Goal: Book appointment/travel/reservation

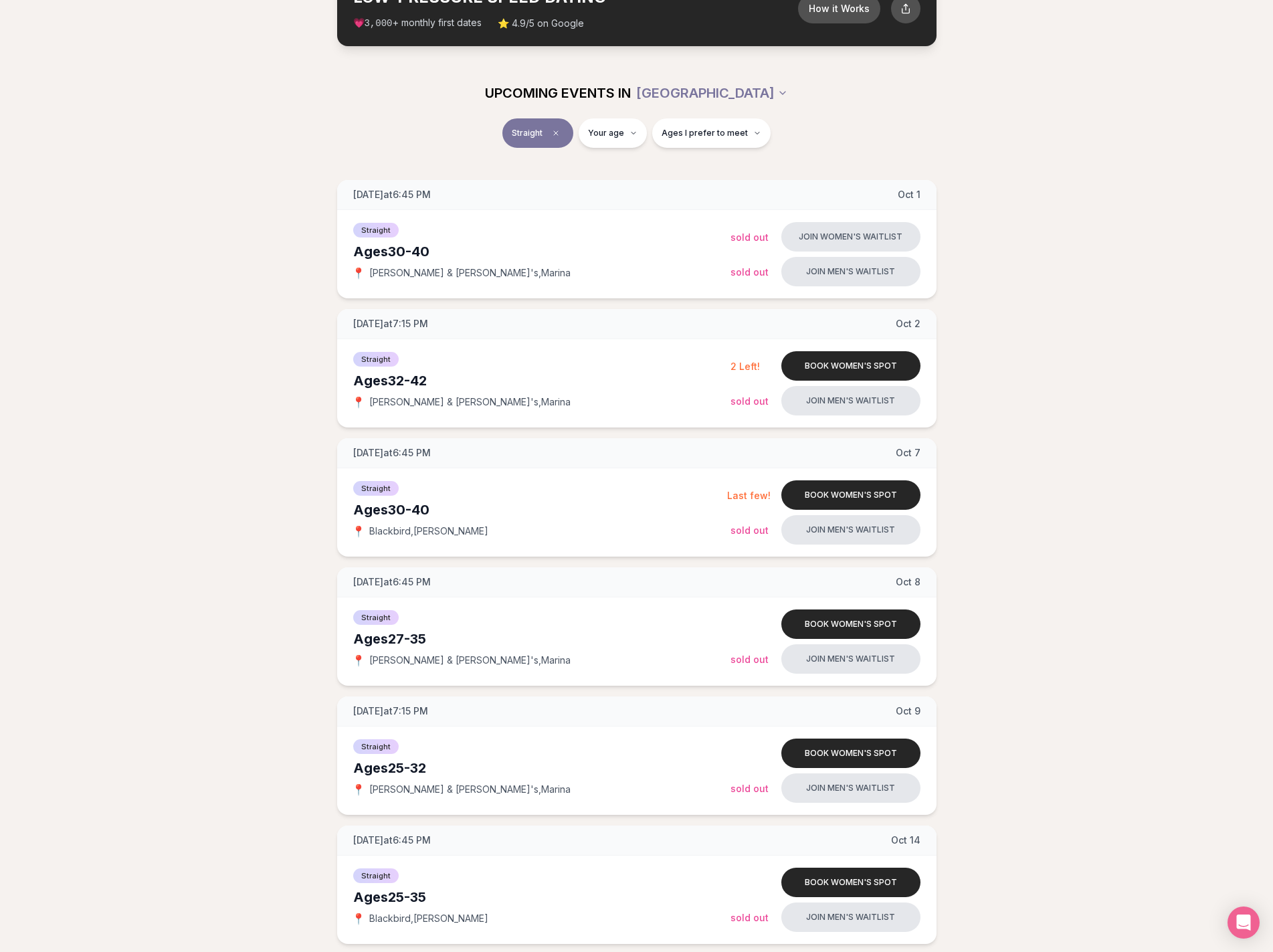
scroll to position [67, 0]
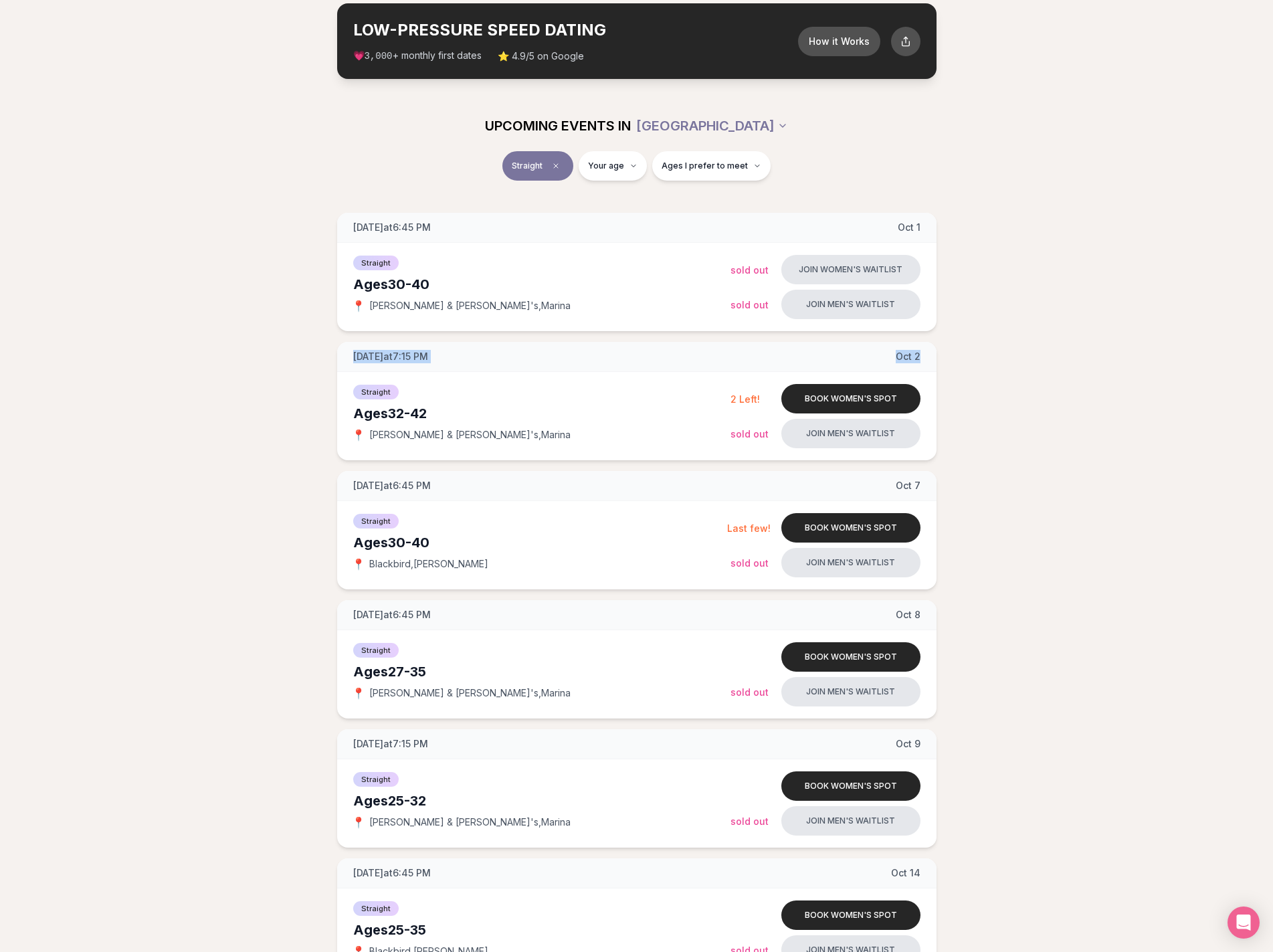
click at [416, 285] on div "Ages 30-40" at bounding box center [542, 284] width 377 height 19
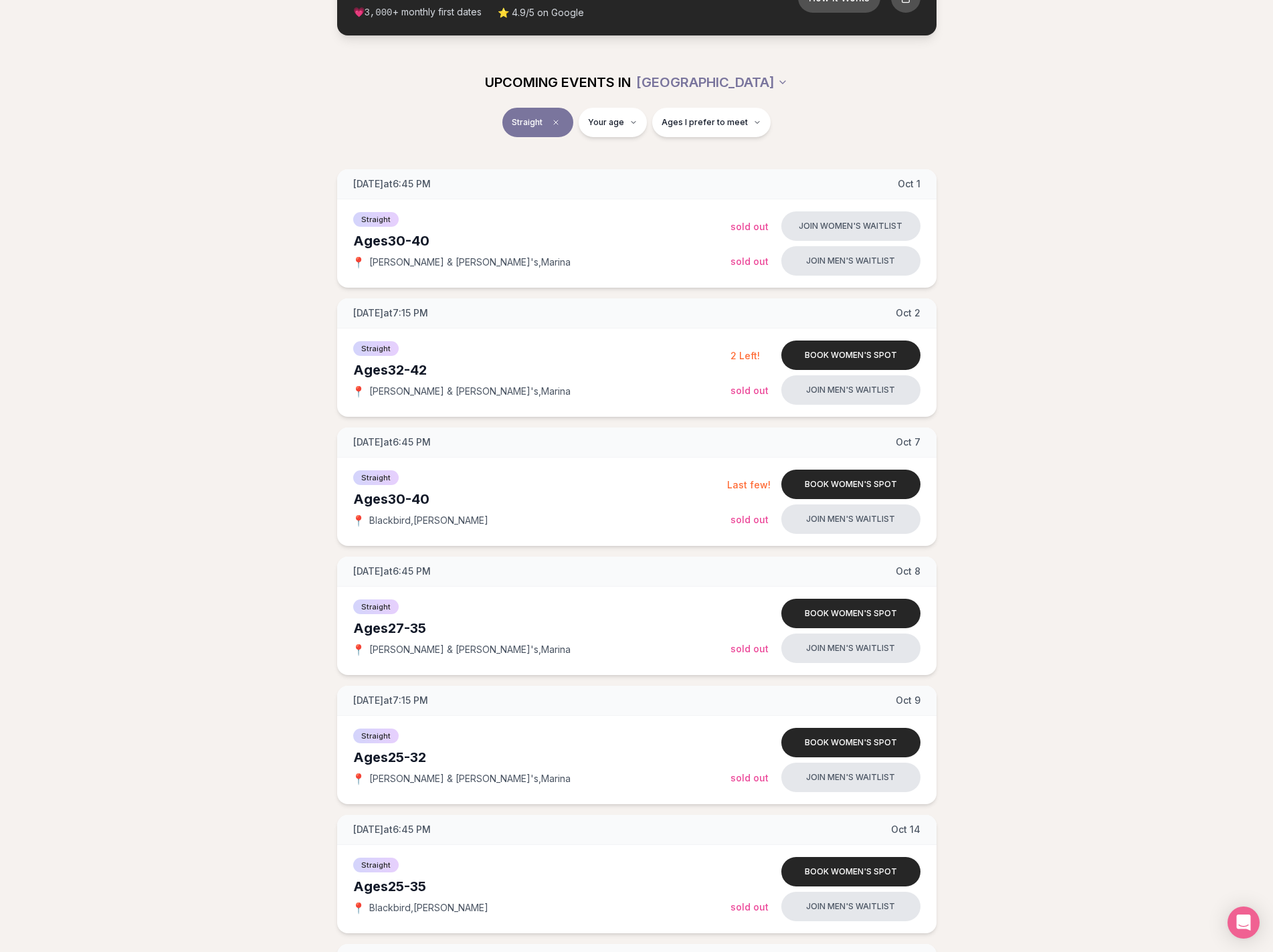
scroll to position [134, 0]
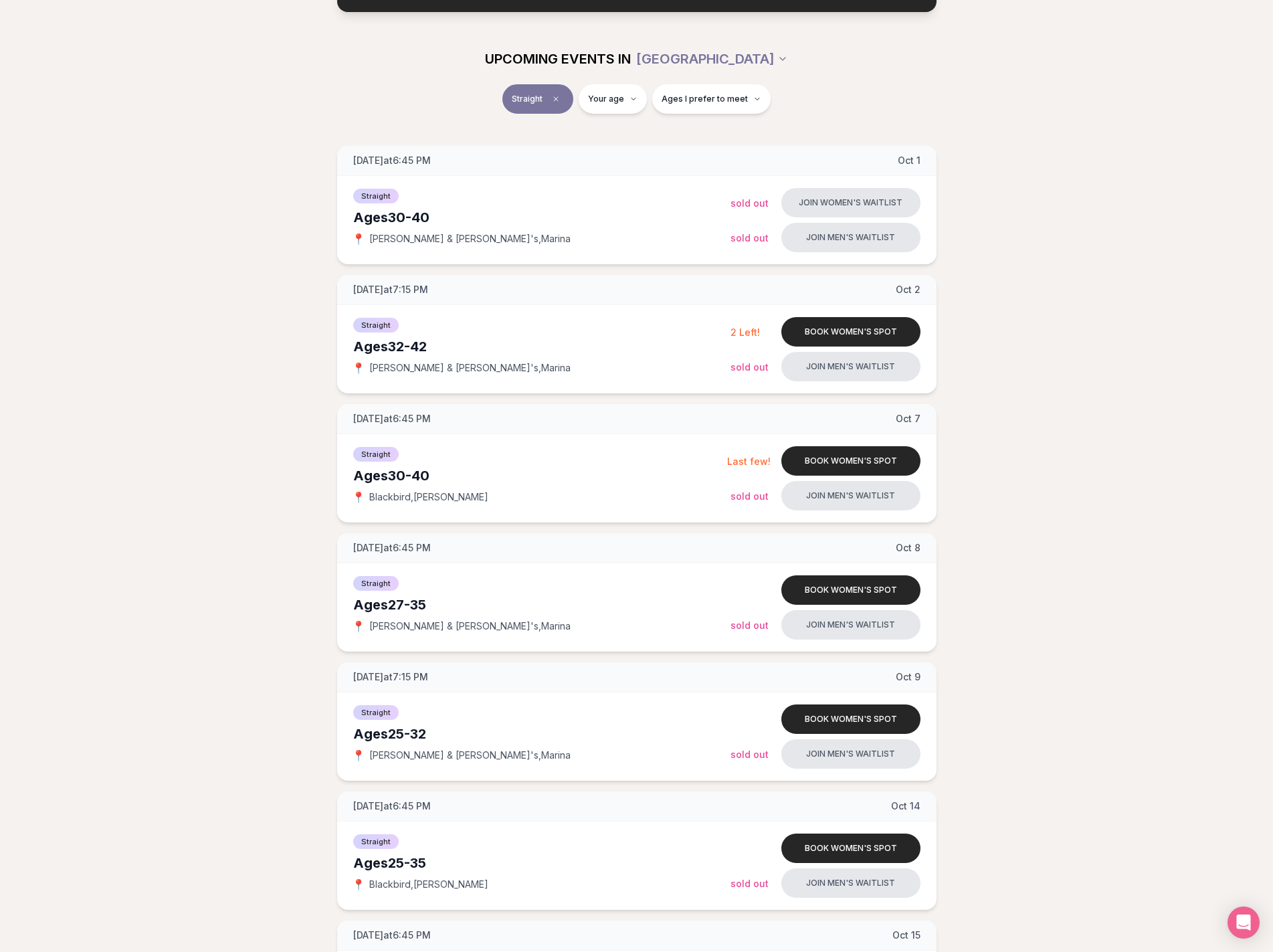
click at [202, 360] on div "Wednesday at 6:45 PM Oct 1 Ages 30-40 Straight 📍 Rick & Roxy's , Marina Join wo…" at bounding box center [636, 915] width 1230 height 1538
click at [208, 359] on div "Wednesday at 6:45 PM Oct 1 Ages 30-40 Straight 📍 Rick & Roxy's , Marina Join wo…" at bounding box center [636, 915] width 1230 height 1538
drag, startPoint x: 216, startPoint y: 321, endPoint x: 278, endPoint y: 164, distance: 168.8
click at [216, 321] on div "Wednesday at 6:45 PM Oct 1 Ages 30-40 Straight 📍 Rick & Roxy's , Marina Join wo…" at bounding box center [636, 915] width 1230 height 1538
